Goal: Transaction & Acquisition: Purchase product/service

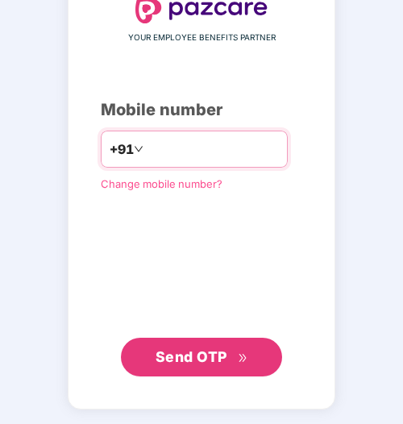
type input "**********"
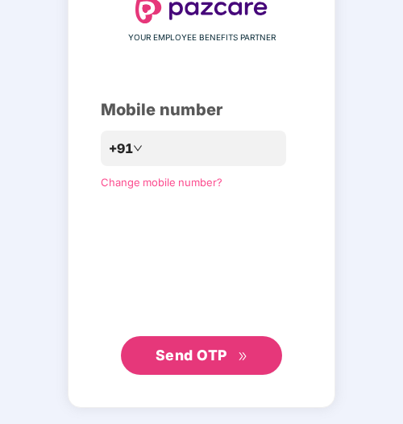
click at [182, 345] on span "Send OTP" at bounding box center [202, 356] width 93 height 23
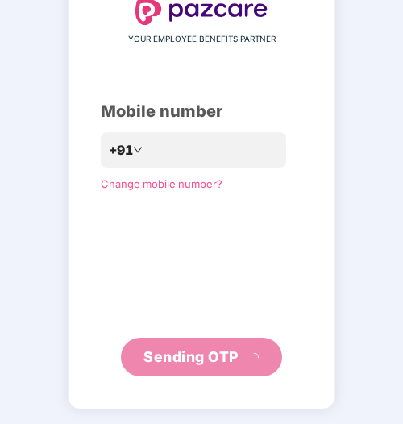
scroll to position [102, 0]
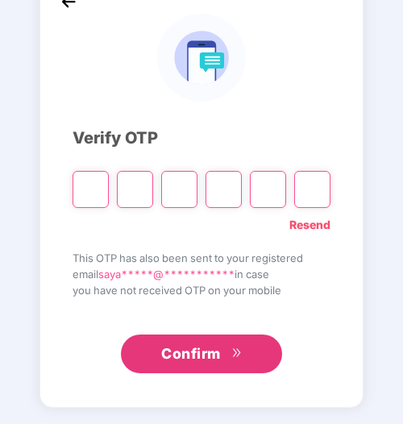
type input "*"
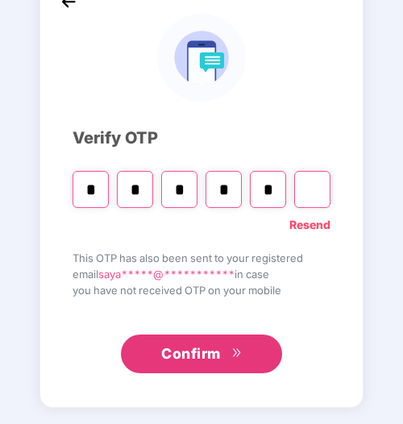
type input "*"
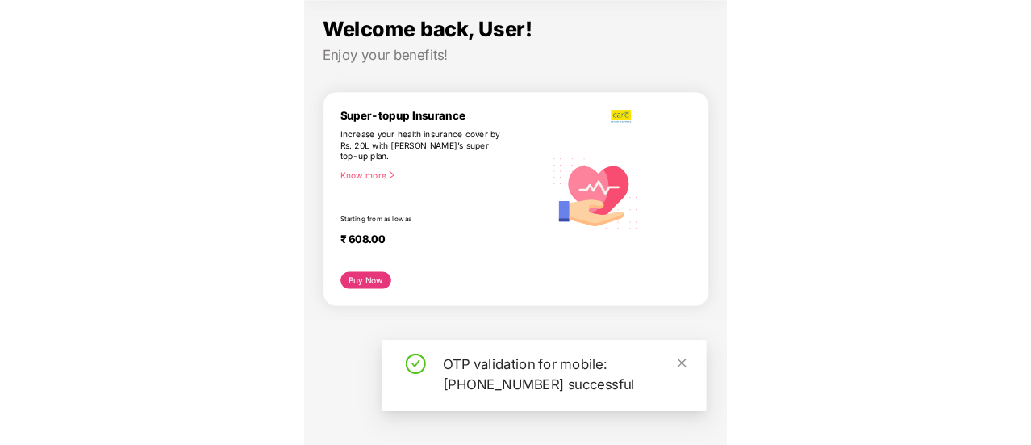
scroll to position [90, 0]
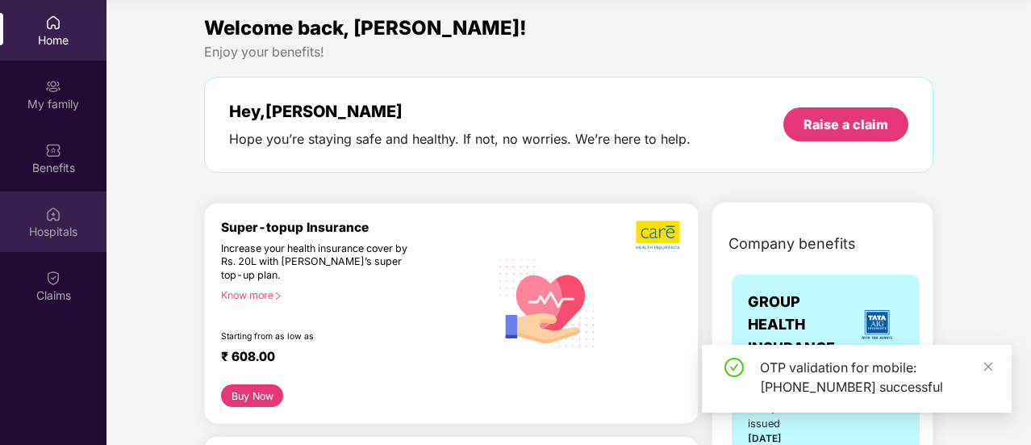
click at [63, 214] on div "Hospitals" at bounding box center [53, 221] width 107 height 61
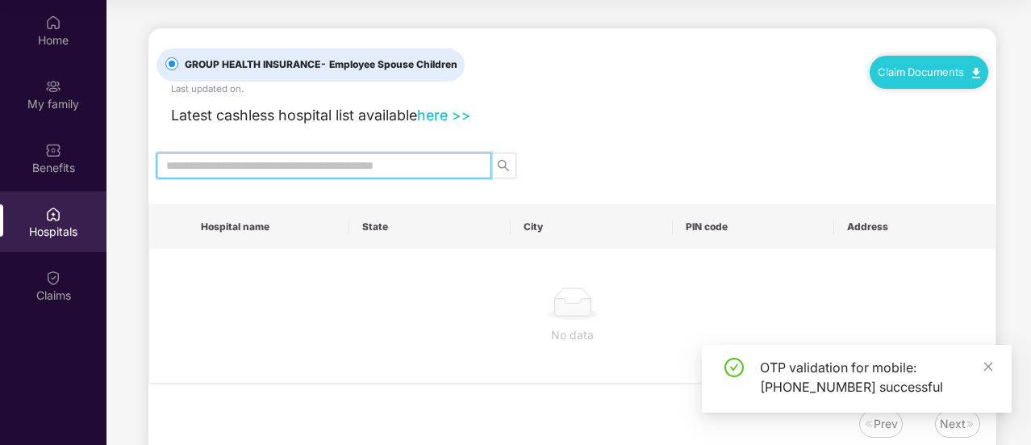
click at [290, 161] on input "text" at bounding box center [317, 166] width 303 height 18
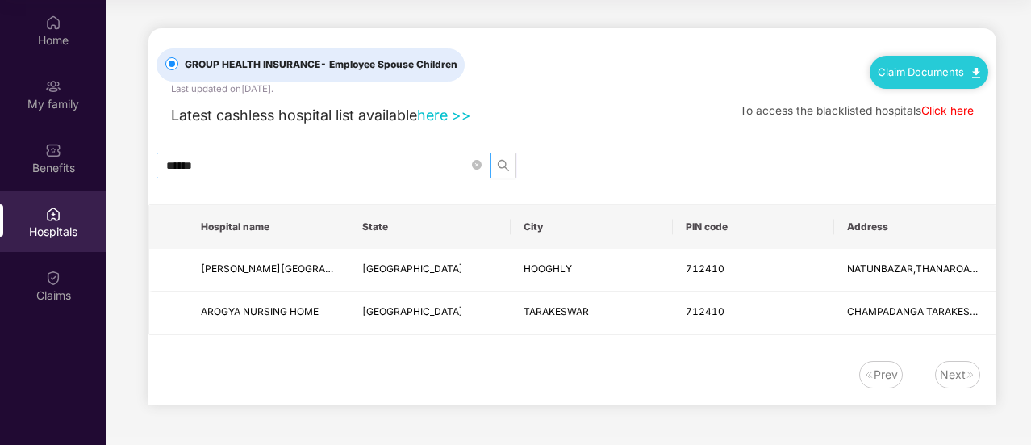
click at [235, 153] on span "******" at bounding box center [324, 166] width 335 height 26
drag, startPoint x: 231, startPoint y: 162, endPoint x: 111, endPoint y: 156, distance: 119.6
click at [111, 156] on main "GROUP HEALTH INSURANCE - Employee Spouse Children Last updated on [DATE] . Clai…" at bounding box center [569, 218] width 925 height 437
drag, startPoint x: 189, startPoint y: 164, endPoint x: 307, endPoint y: 161, distance: 117.8
click at [307, 161] on input "******" at bounding box center [317, 166] width 303 height 18
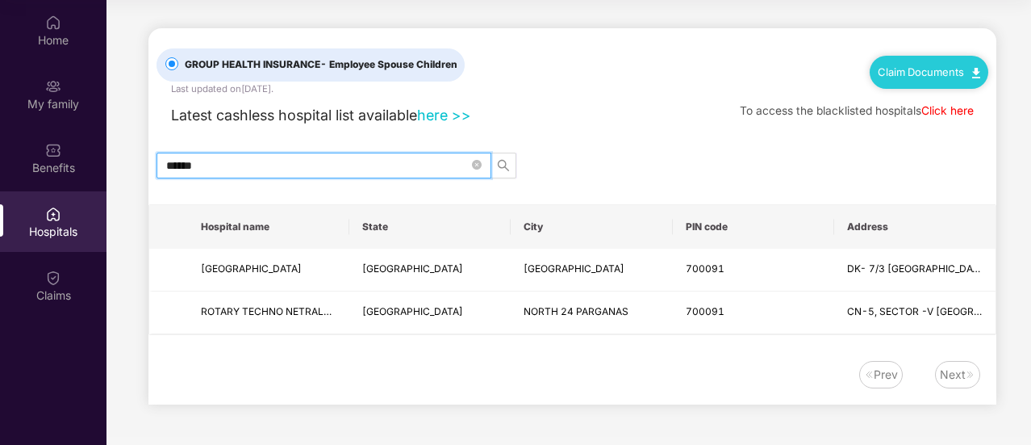
click at [192, 168] on input "******" at bounding box center [317, 166] width 303 height 18
click at [180, 164] on input "******" at bounding box center [317, 166] width 303 height 18
drag, startPoint x: 173, startPoint y: 164, endPoint x: 340, endPoint y: 162, distance: 166.2
click at [340, 162] on input "******" at bounding box center [317, 166] width 303 height 18
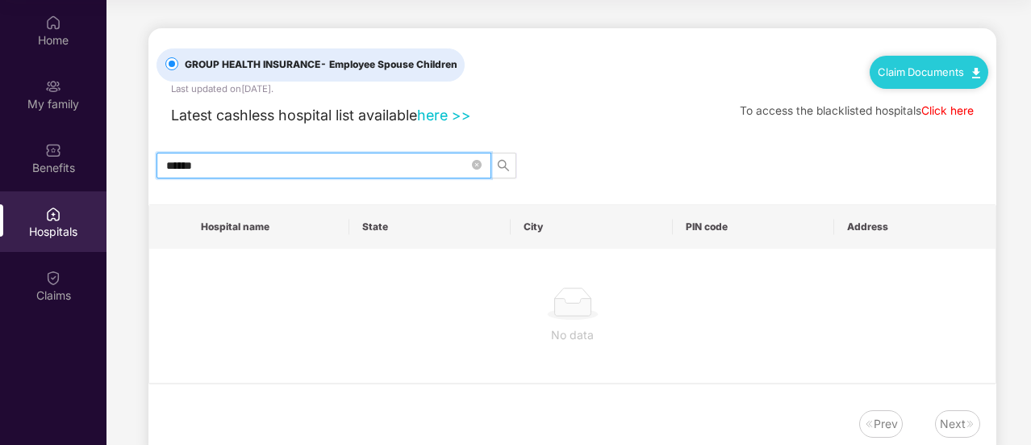
type input "******"
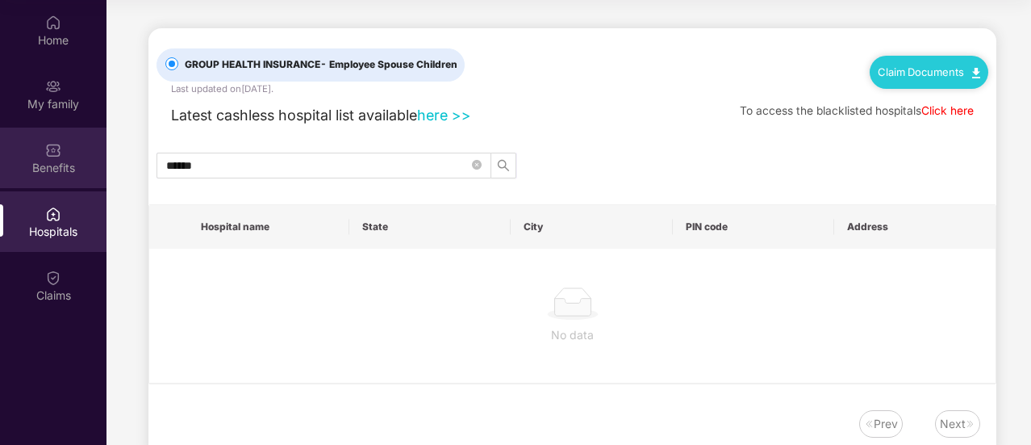
click at [46, 164] on div "Benefits" at bounding box center [53, 168] width 107 height 16
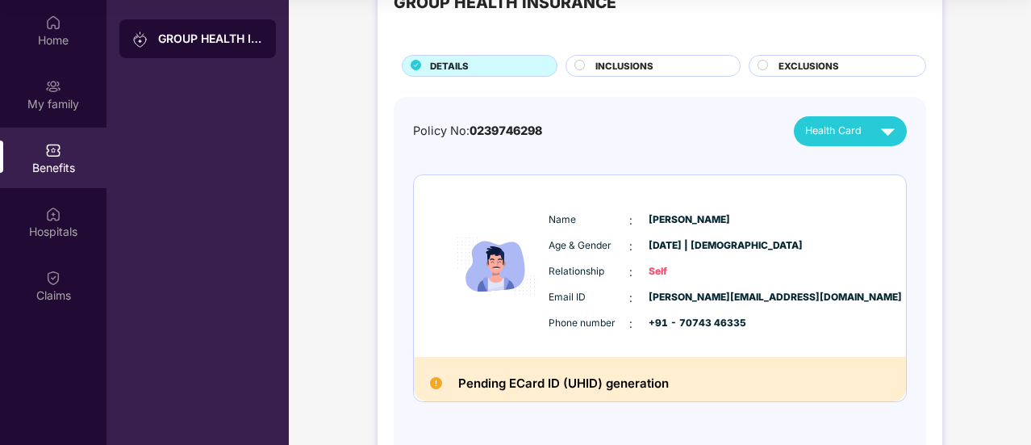
scroll to position [0, 0]
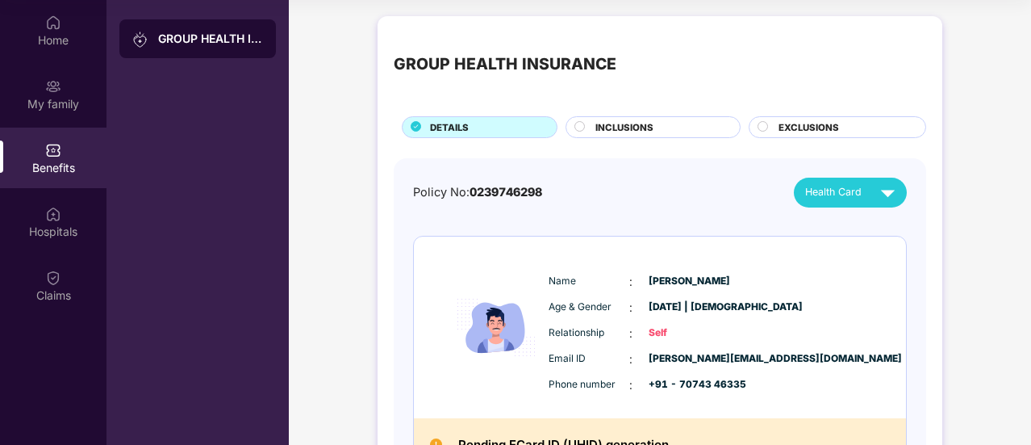
click at [620, 130] on span "INCLUSIONS" at bounding box center [625, 127] width 58 height 15
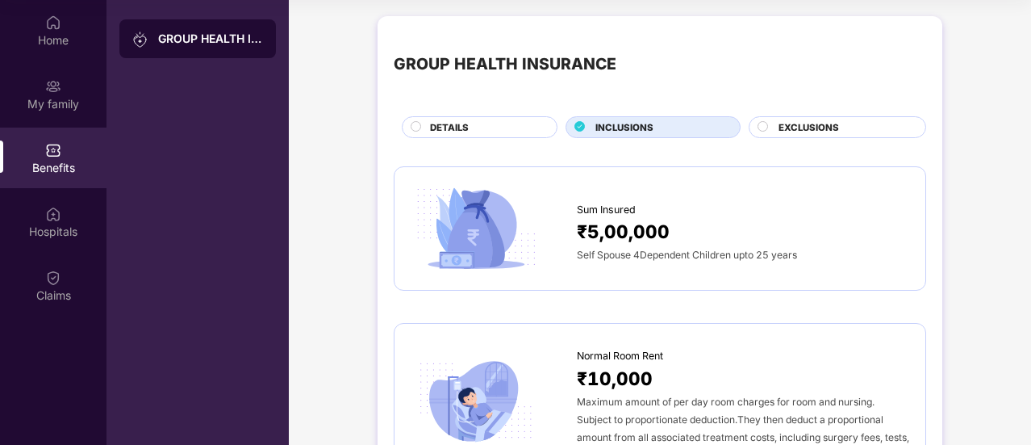
click at [784, 125] on span "EXCLUSIONS" at bounding box center [809, 127] width 61 height 15
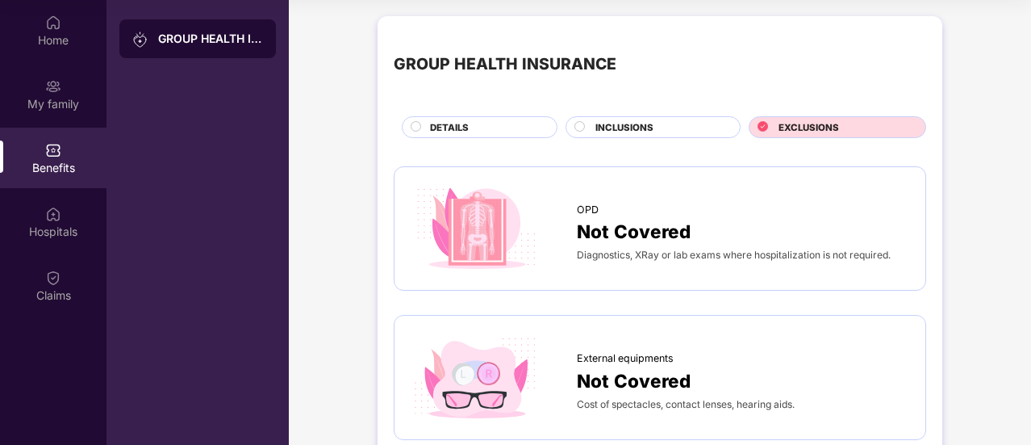
click at [475, 125] on div "DETAILS" at bounding box center [485, 128] width 127 height 17
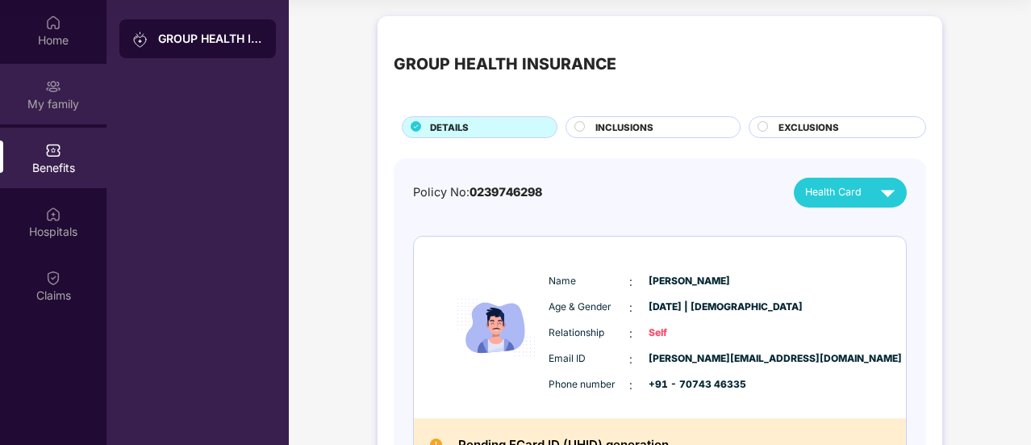
click at [58, 99] on div "My family" at bounding box center [53, 104] width 107 height 16
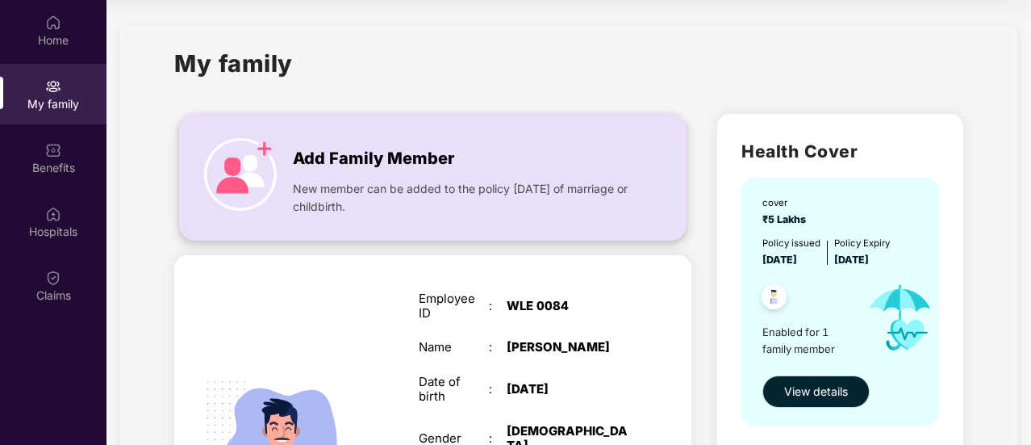
click at [378, 156] on span "Add Family Member" at bounding box center [373, 158] width 161 height 25
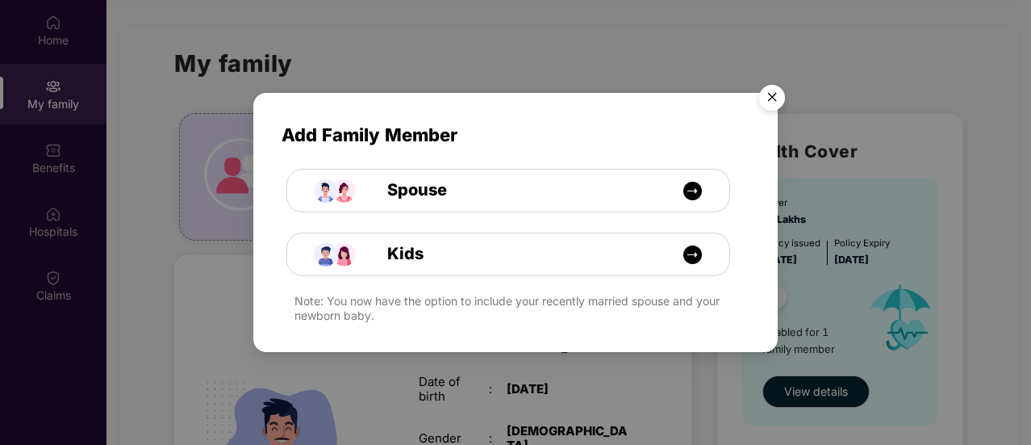
click at [767, 99] on img "Close" at bounding box center [772, 99] width 45 height 45
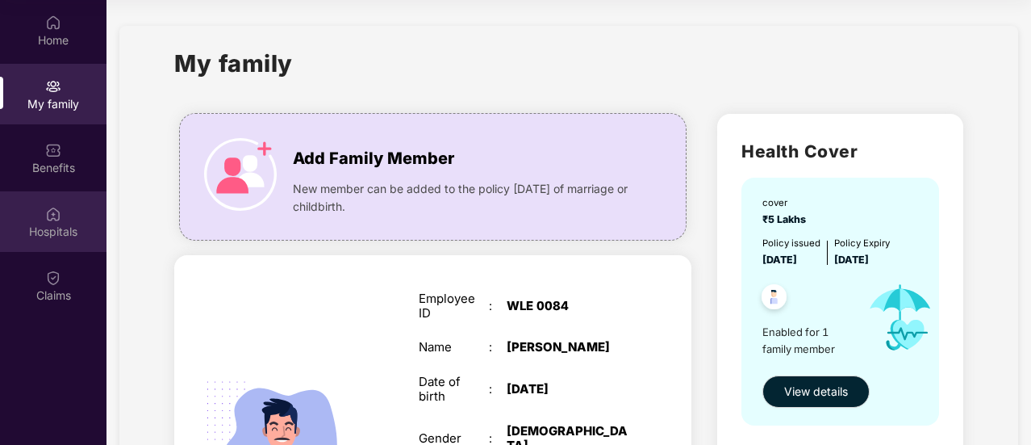
scroll to position [161, 0]
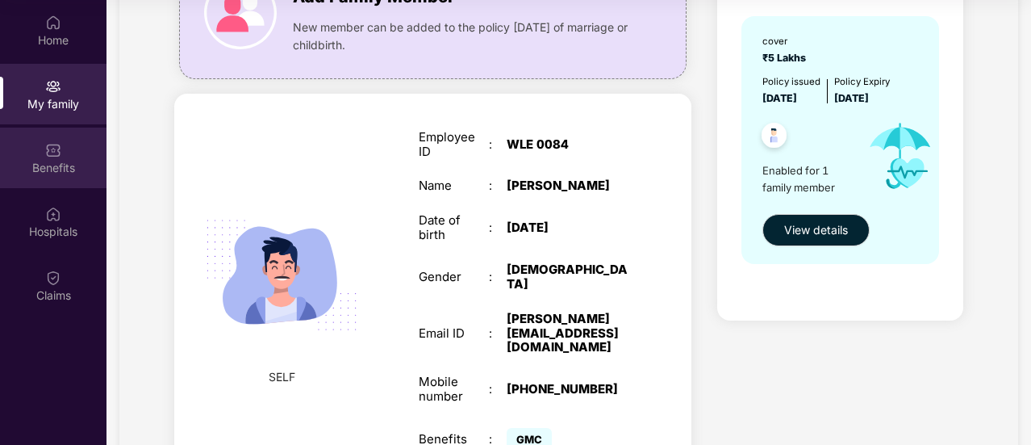
click at [56, 158] on div "Benefits" at bounding box center [53, 157] width 107 height 61
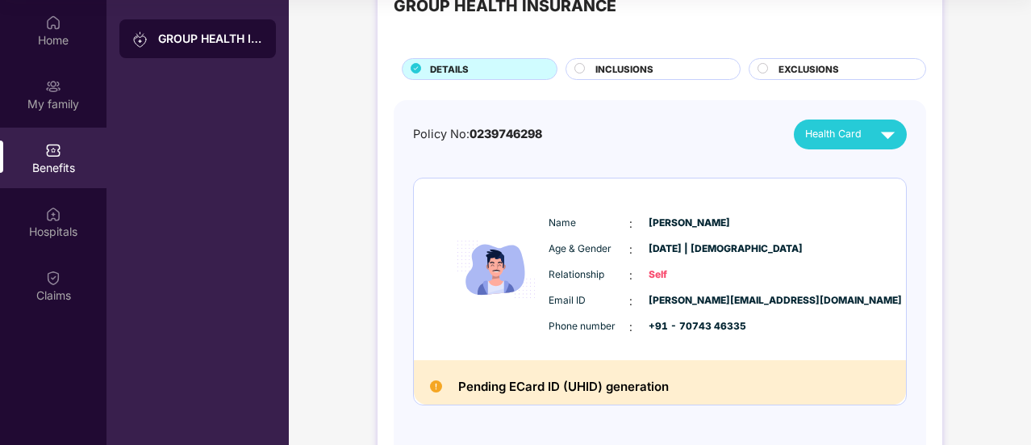
scroll to position [0, 0]
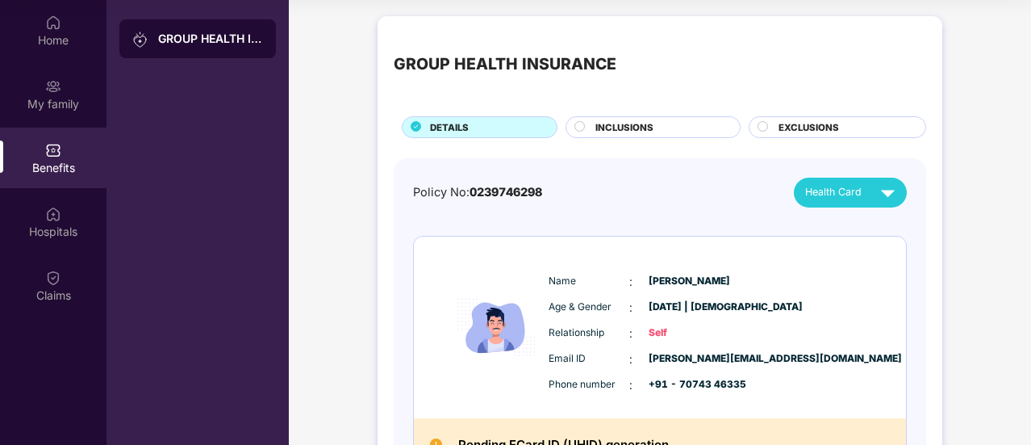
click at [186, 48] on div "GROUP HEALTH INSURANCE" at bounding box center [197, 38] width 157 height 39
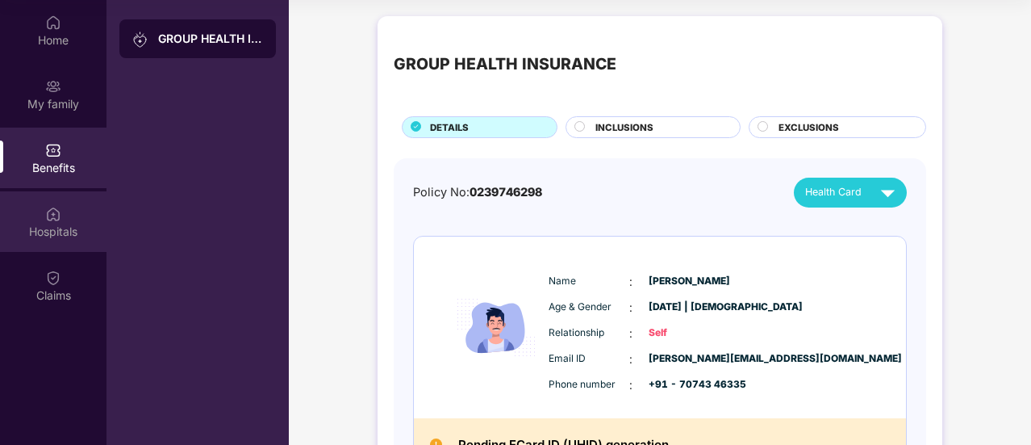
click at [63, 212] on div "Hospitals" at bounding box center [53, 221] width 107 height 61
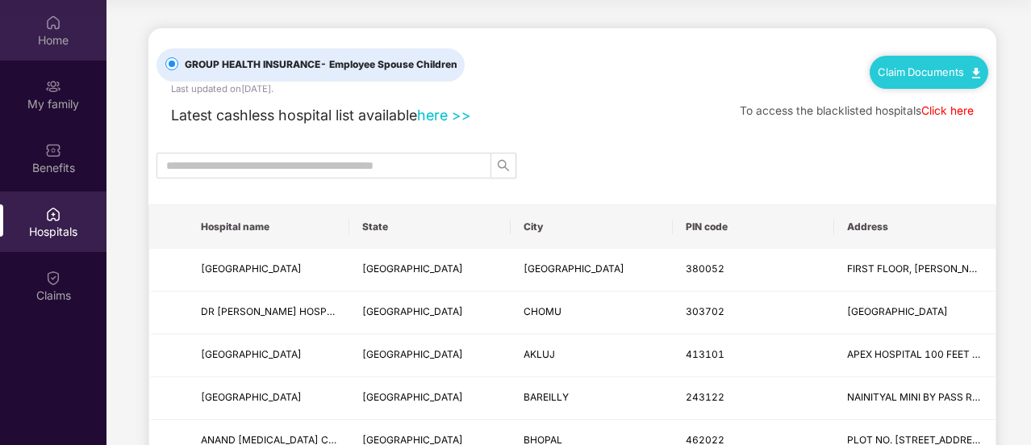
click at [60, 48] on div "Home" at bounding box center [53, 30] width 107 height 61
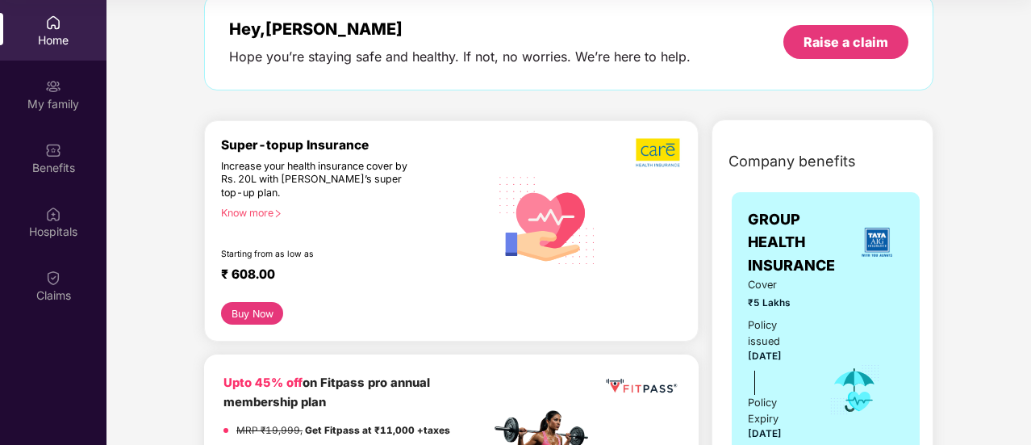
scroll to position [161, 0]
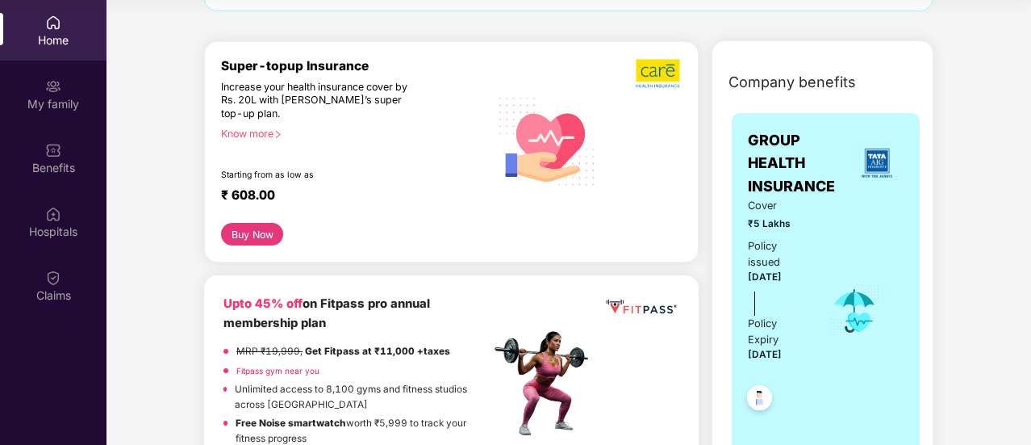
click at [250, 238] on button "Buy Now" at bounding box center [252, 234] width 62 height 23
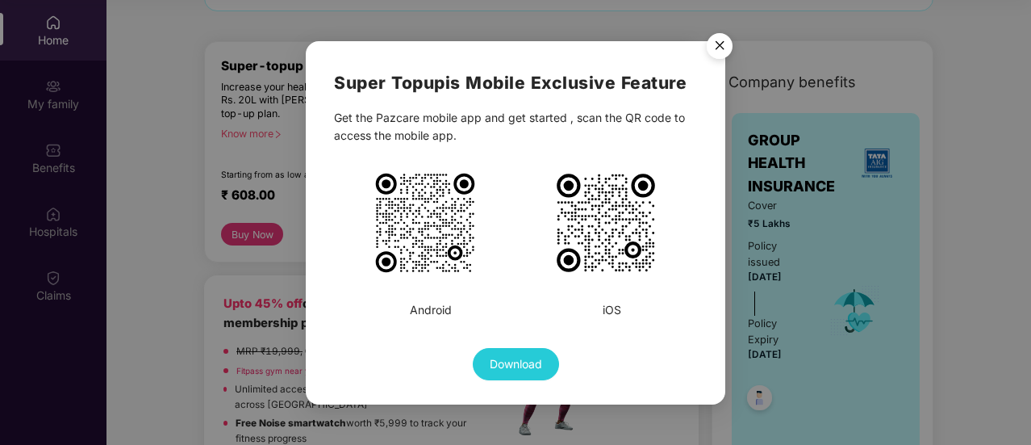
click at [720, 49] on img "Close" at bounding box center [719, 48] width 45 height 45
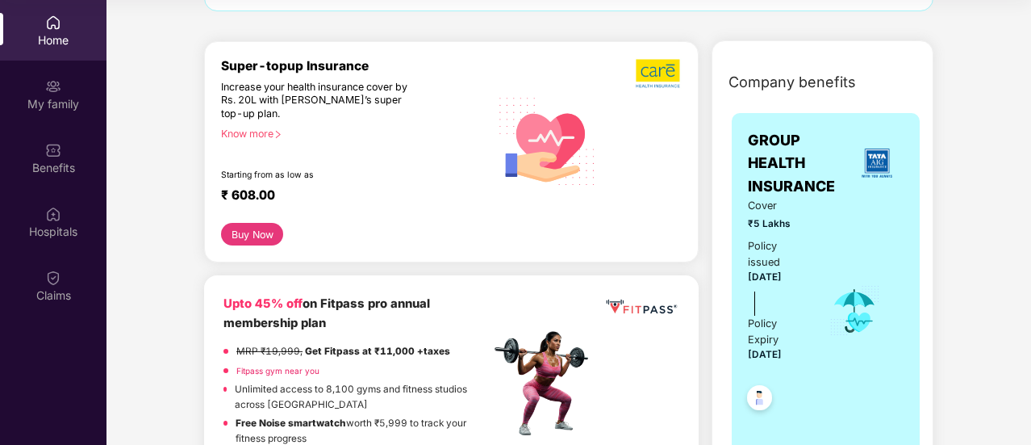
click at [260, 233] on button "Buy Now" at bounding box center [252, 234] width 62 height 23
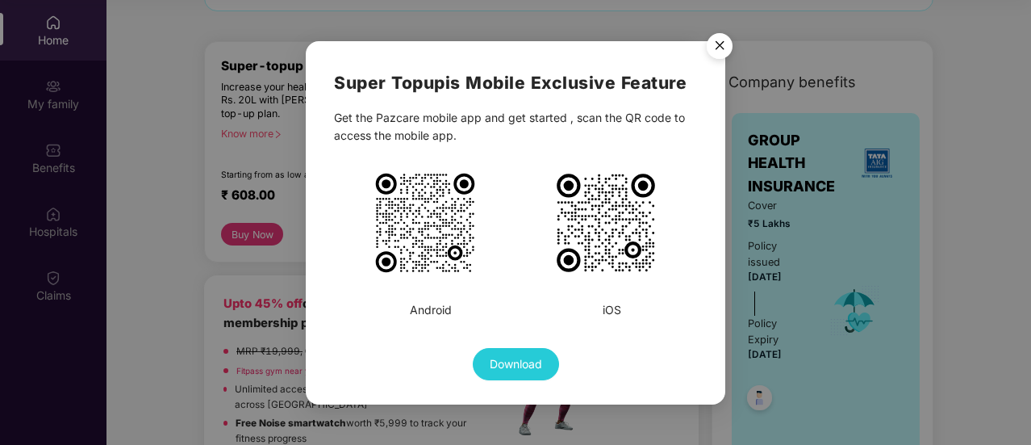
click at [725, 44] on img "Close" at bounding box center [719, 48] width 45 height 45
